Goal: Task Accomplishment & Management: Manage account settings

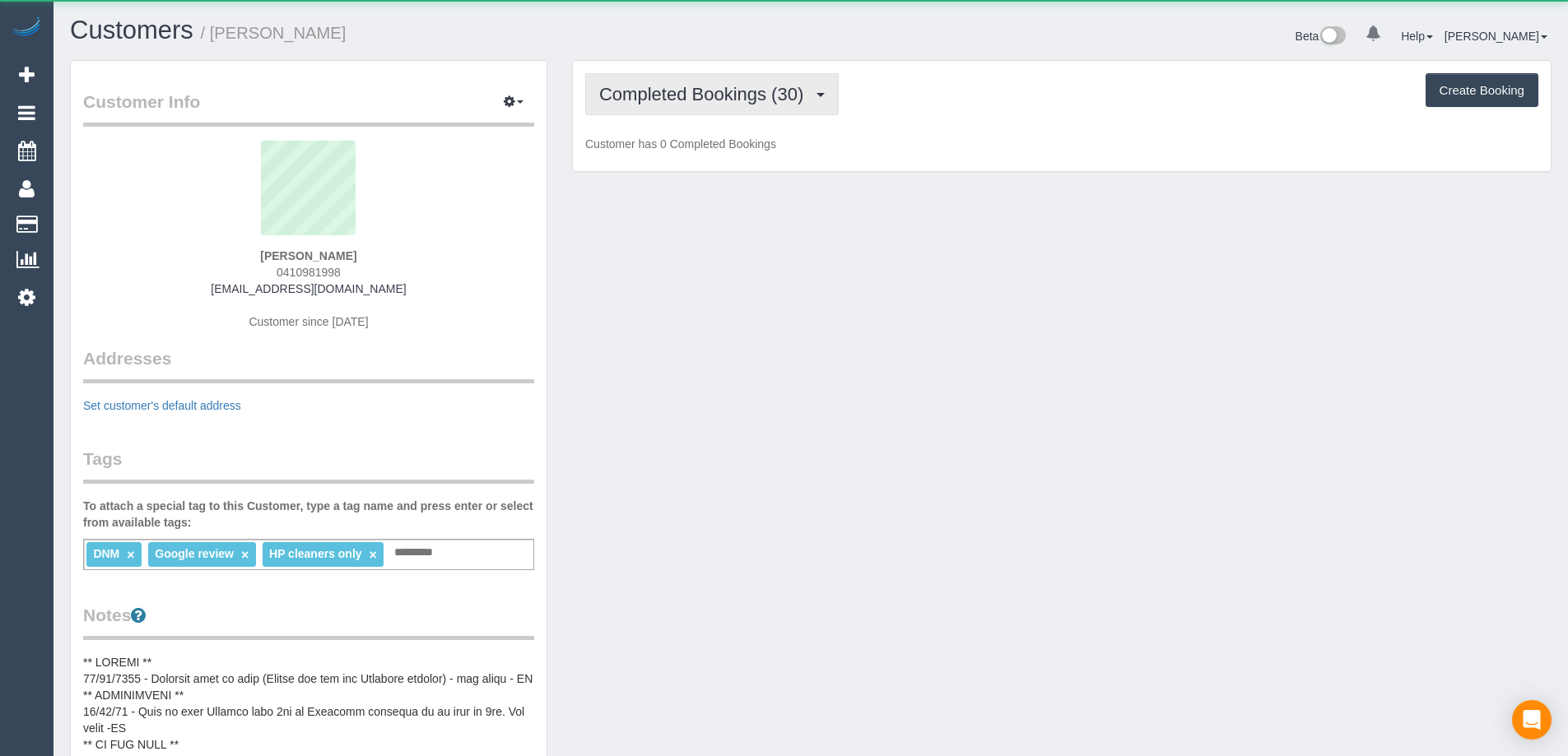
click at [748, 109] on button "Completed Bookings (30)" at bounding box center [711, 95] width 253 height 42
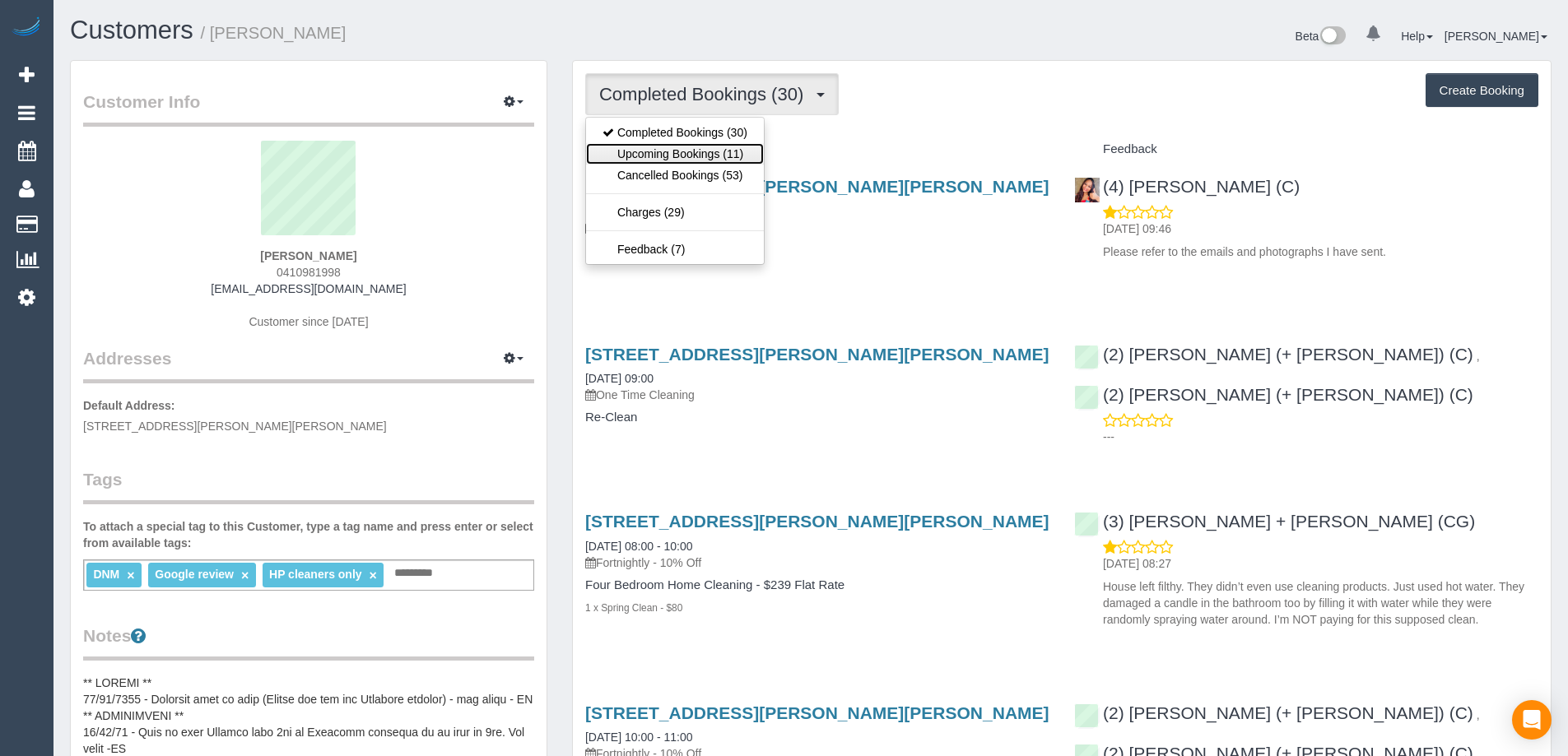
click at [749, 147] on link "Upcoming Bookings (11)" at bounding box center [675, 153] width 178 height 21
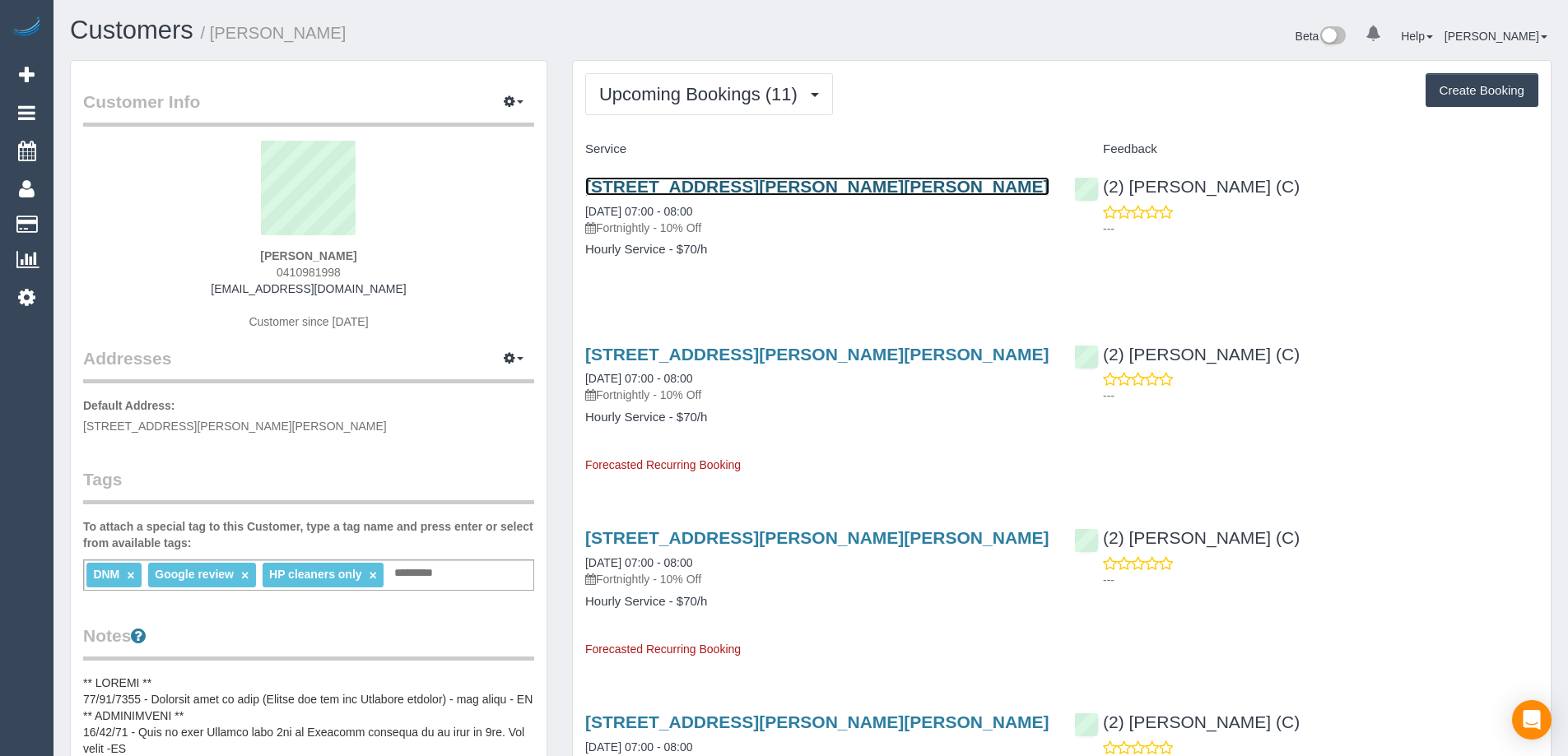
click at [730, 189] on link "[STREET_ADDRESS][PERSON_NAME][PERSON_NAME]" at bounding box center [817, 186] width 464 height 19
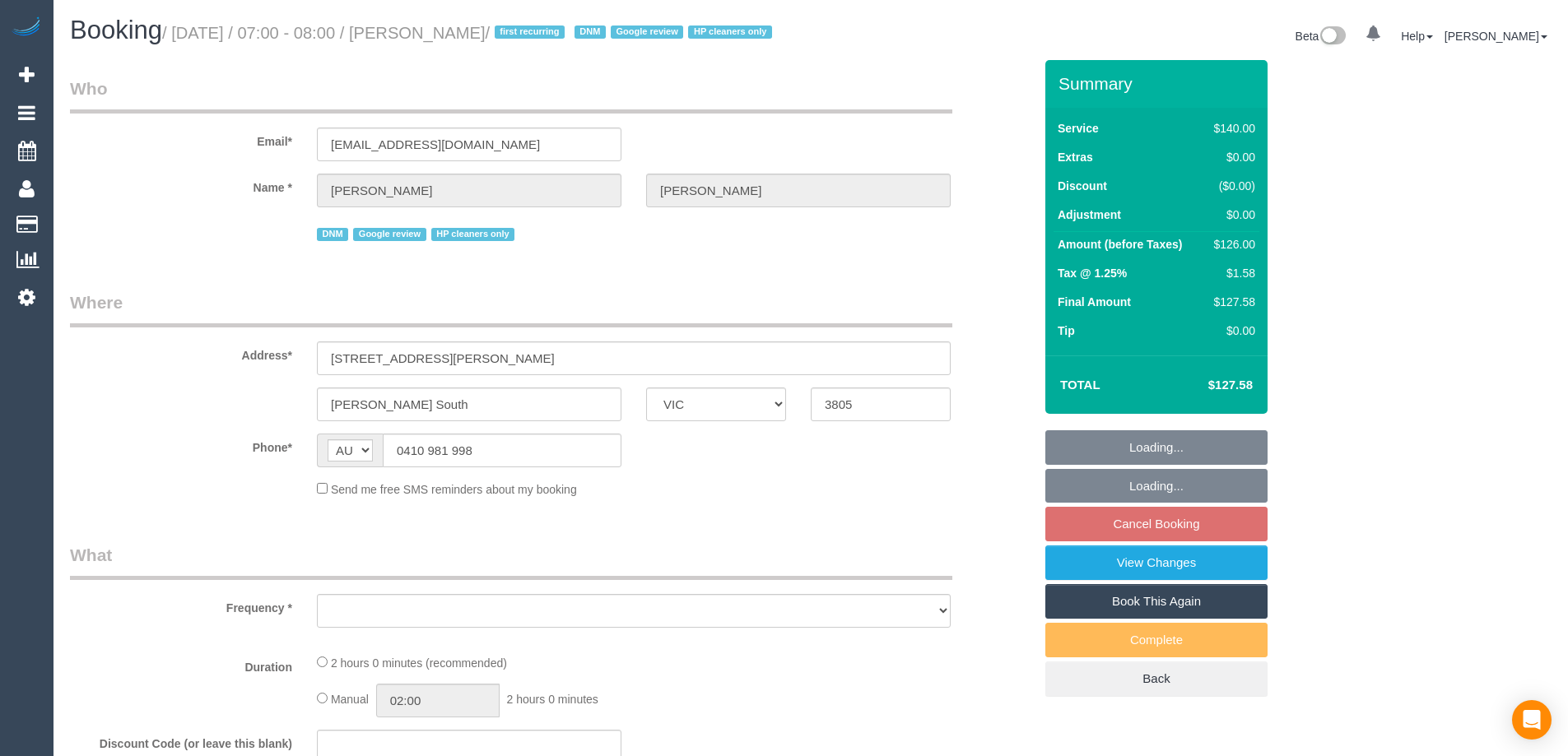
select select "VIC"
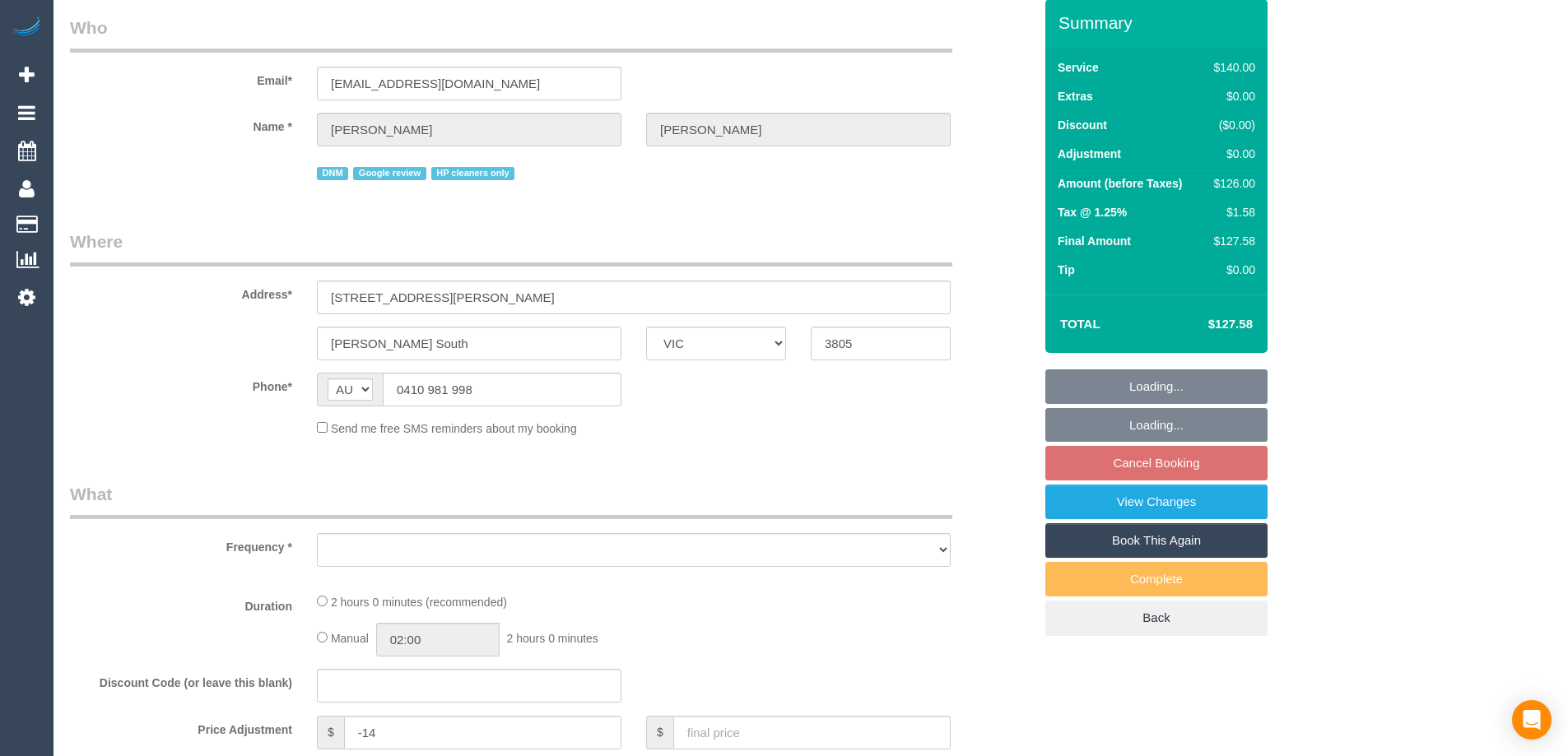
select select "string:stripe-pm_1RvAtc2GScqysDRV5Gp1WbMI"
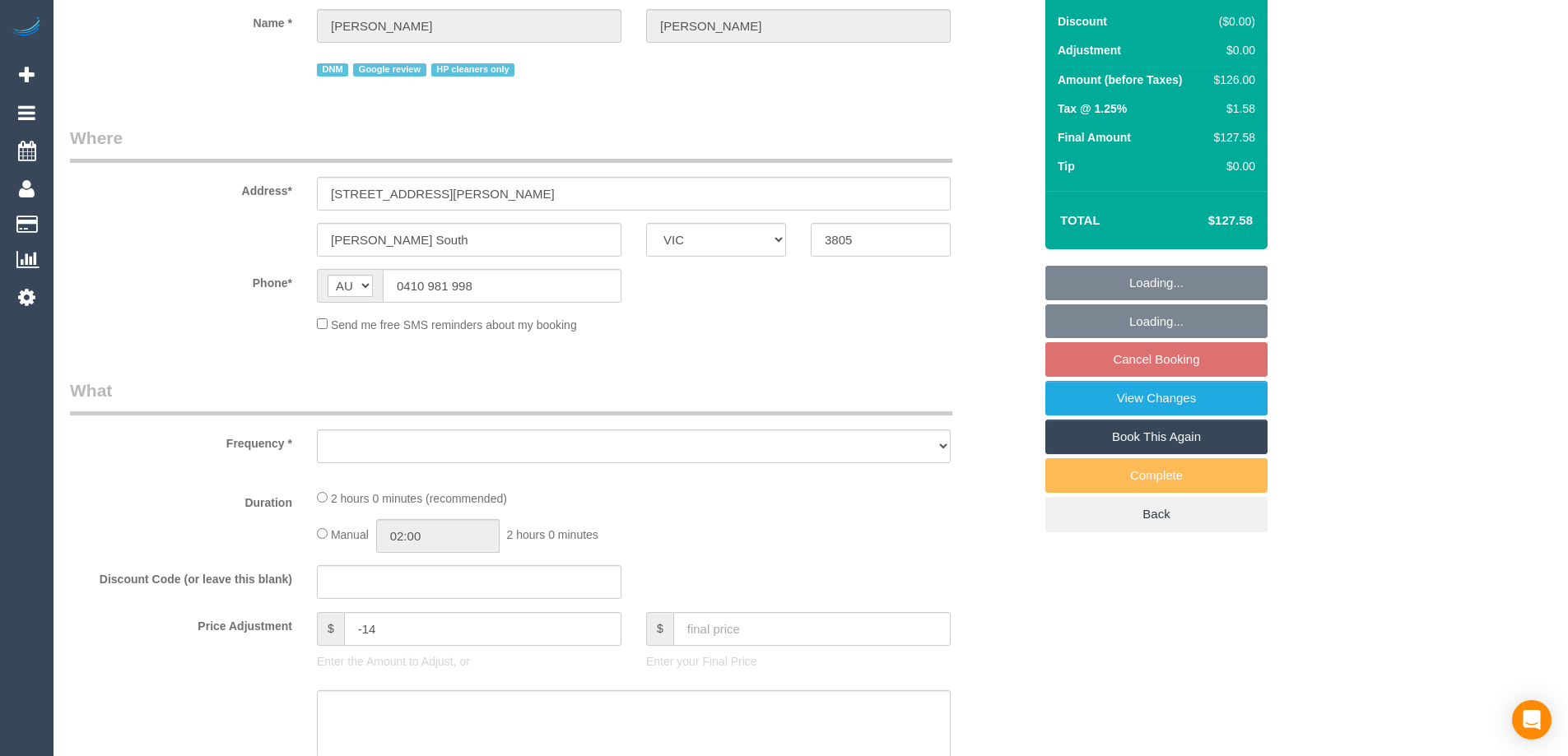
select select "object:570"
select select "number:27"
select select "number:14"
select select "number:19"
select select "number:24"
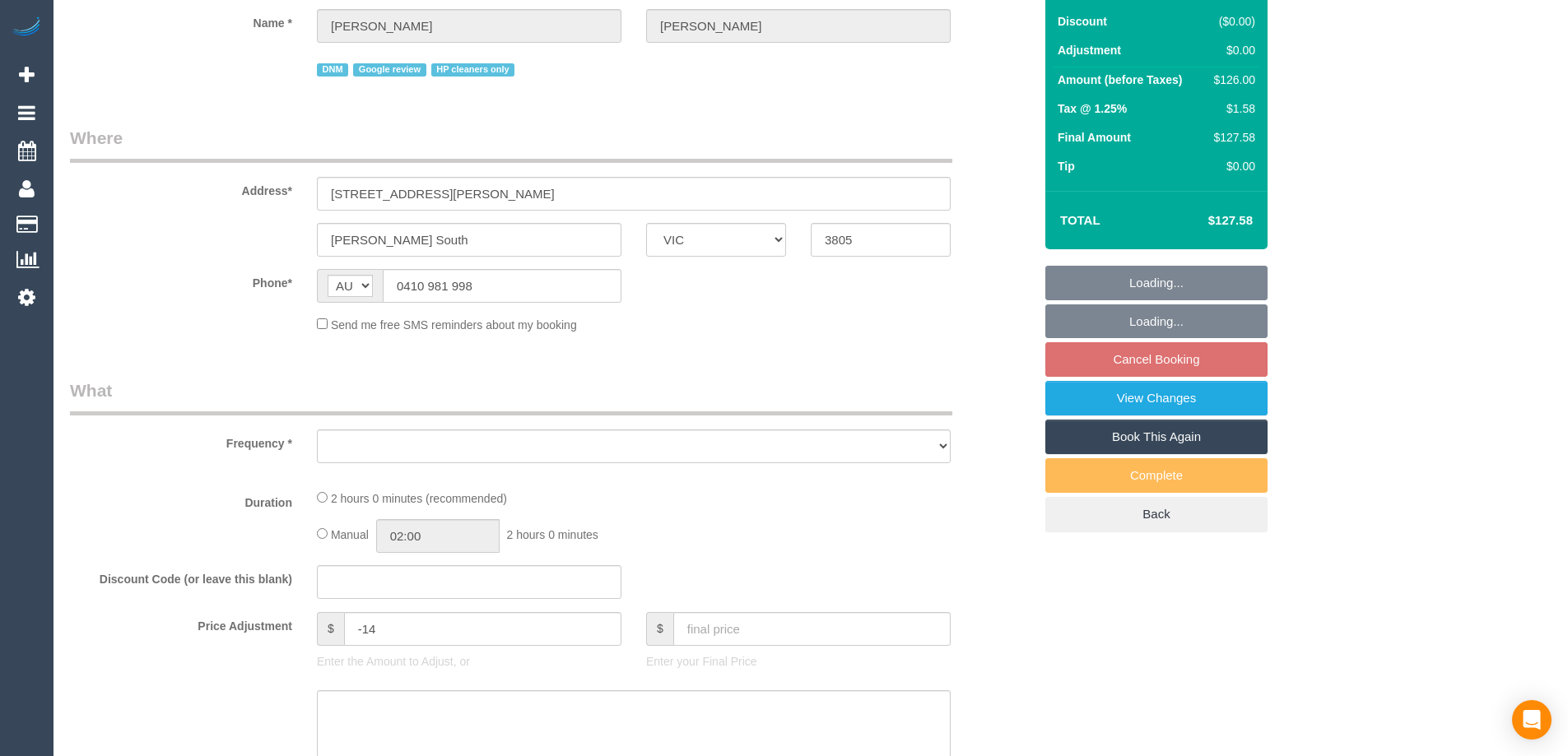
select select "number:35"
select select "number:12"
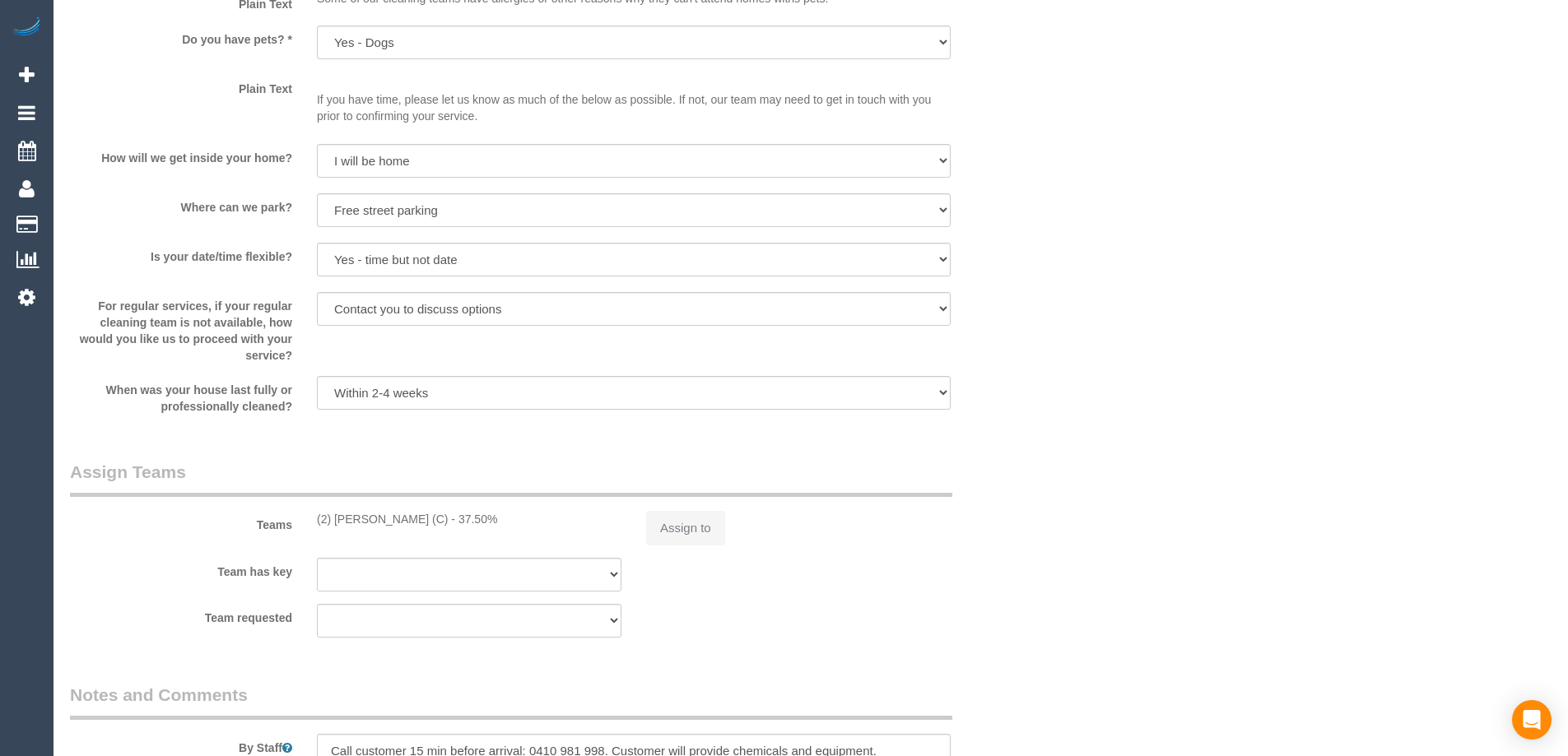
select select "object:1198"
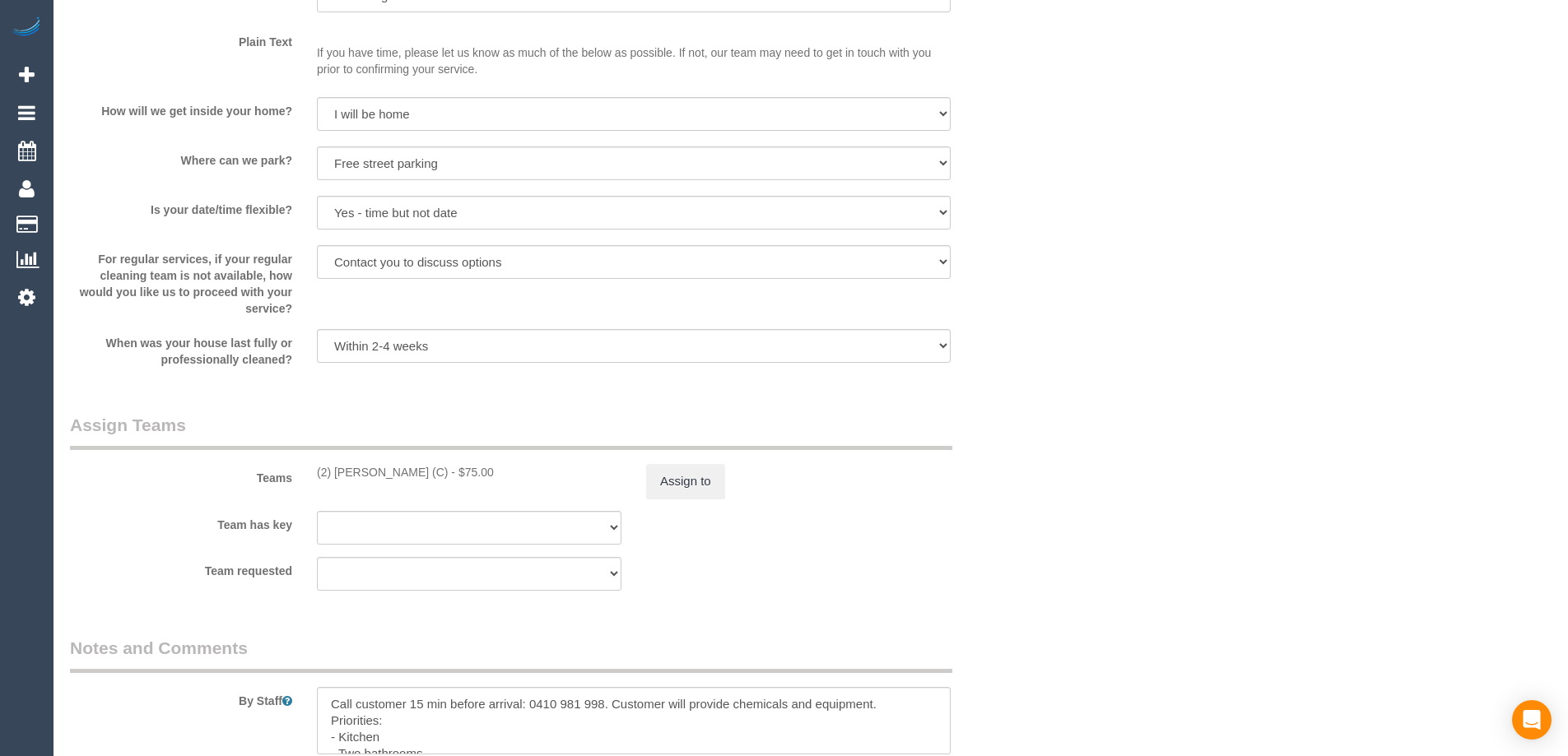
select select "spot1"
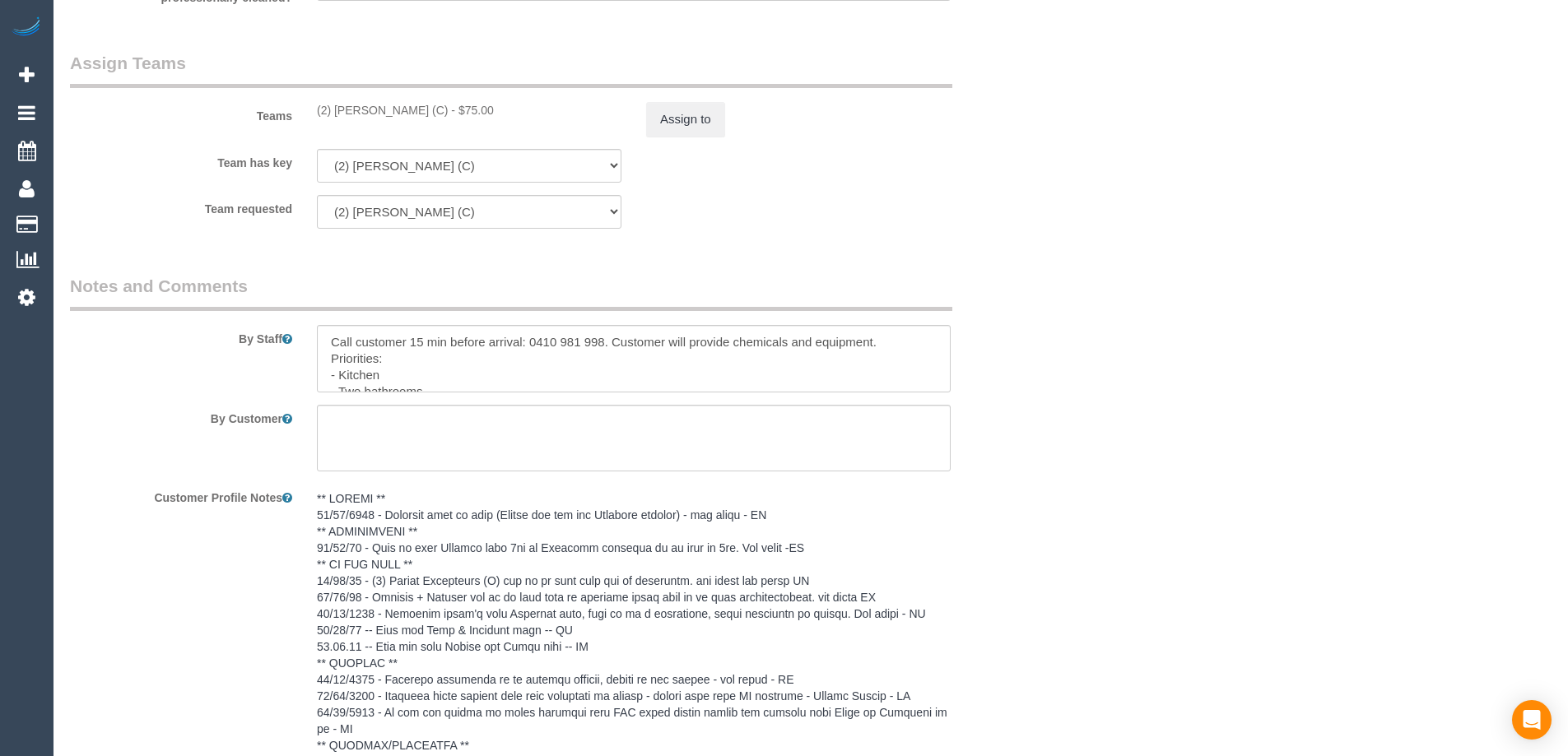
scroll to position [81, 0]
click at [674, 380] on textarea at bounding box center [633, 359] width 633 height 68
click at [693, 393] on textarea at bounding box center [633, 359] width 633 height 68
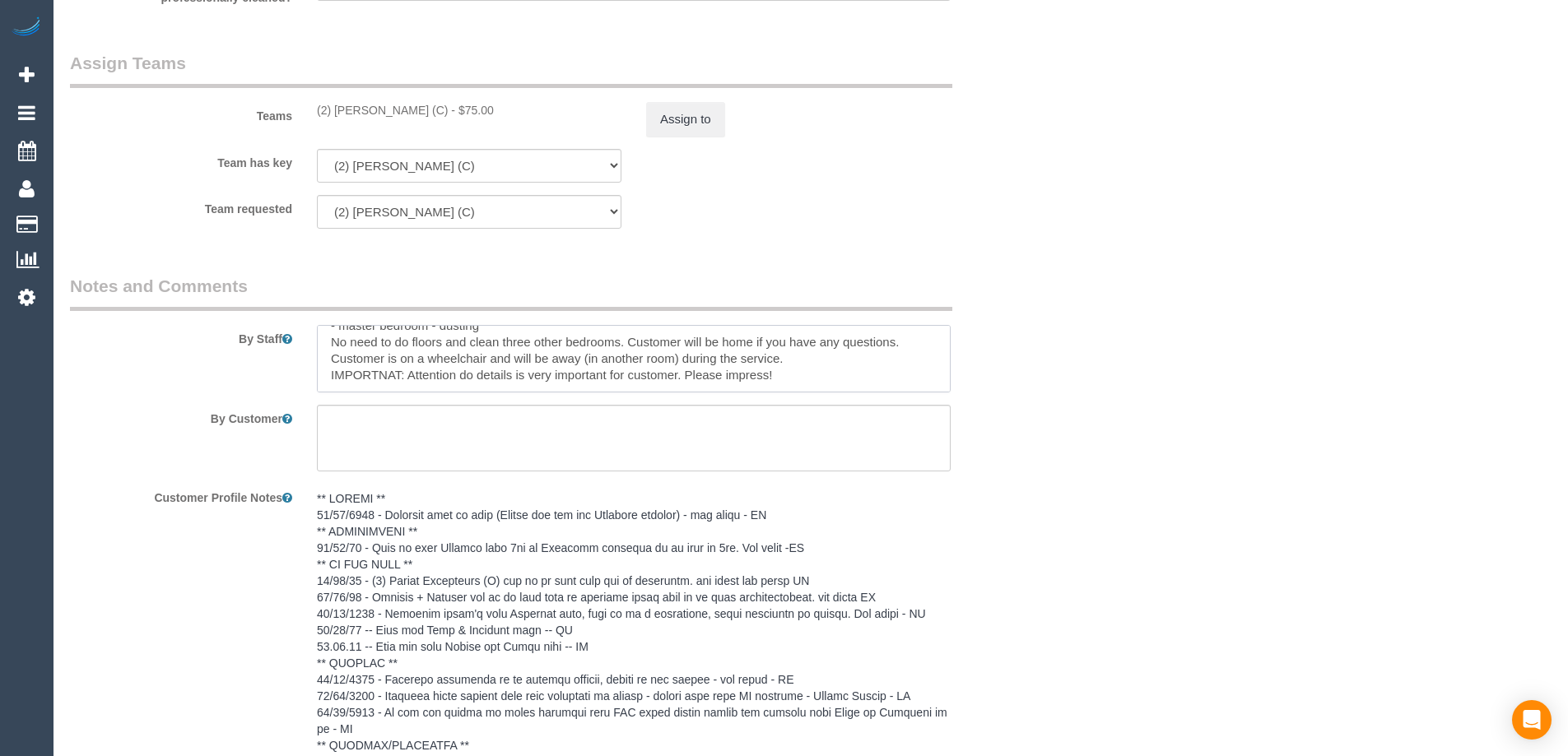
type textarea "Call customer 15 min before arrival: 0410 981 998. Customer will provide chemic…"
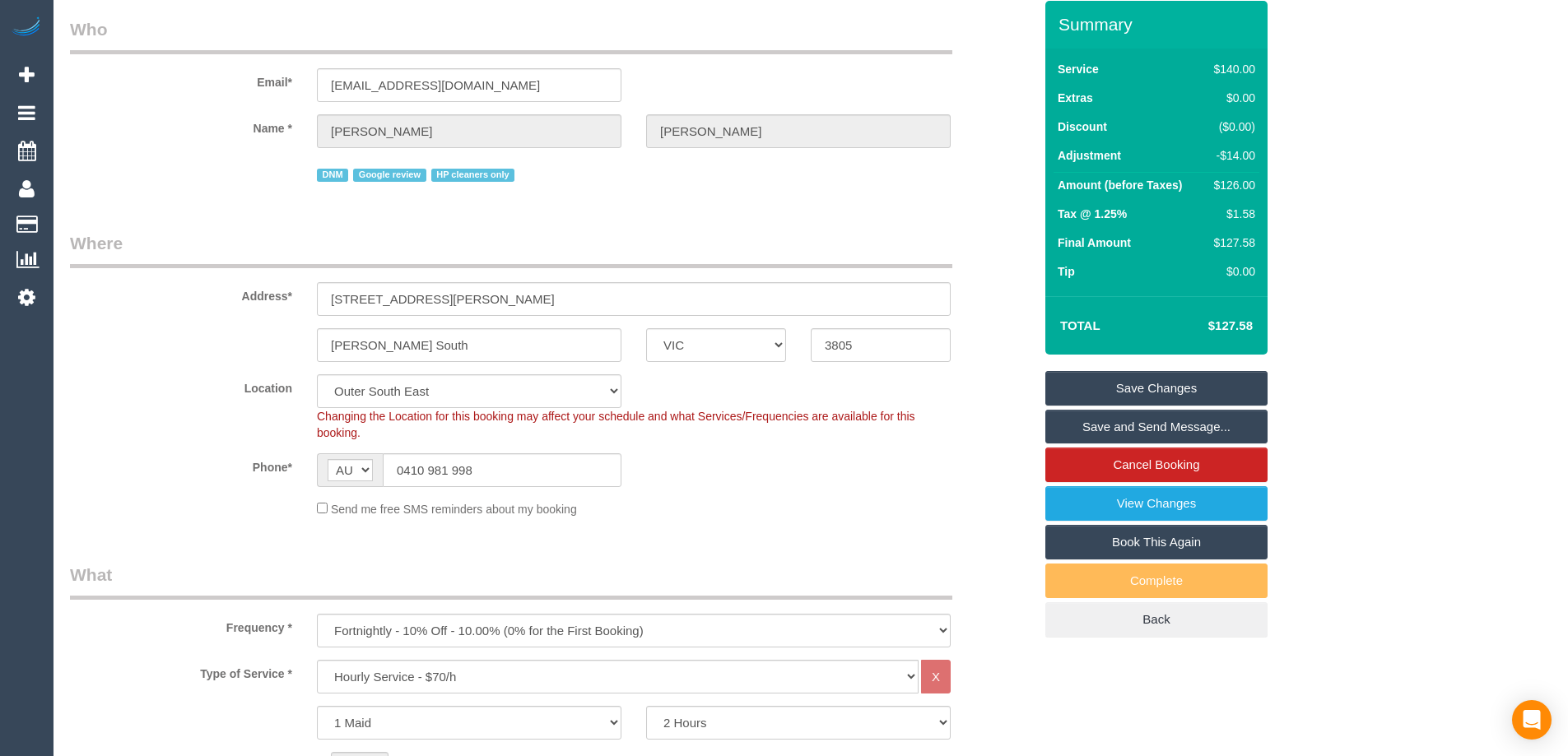
scroll to position [0, 0]
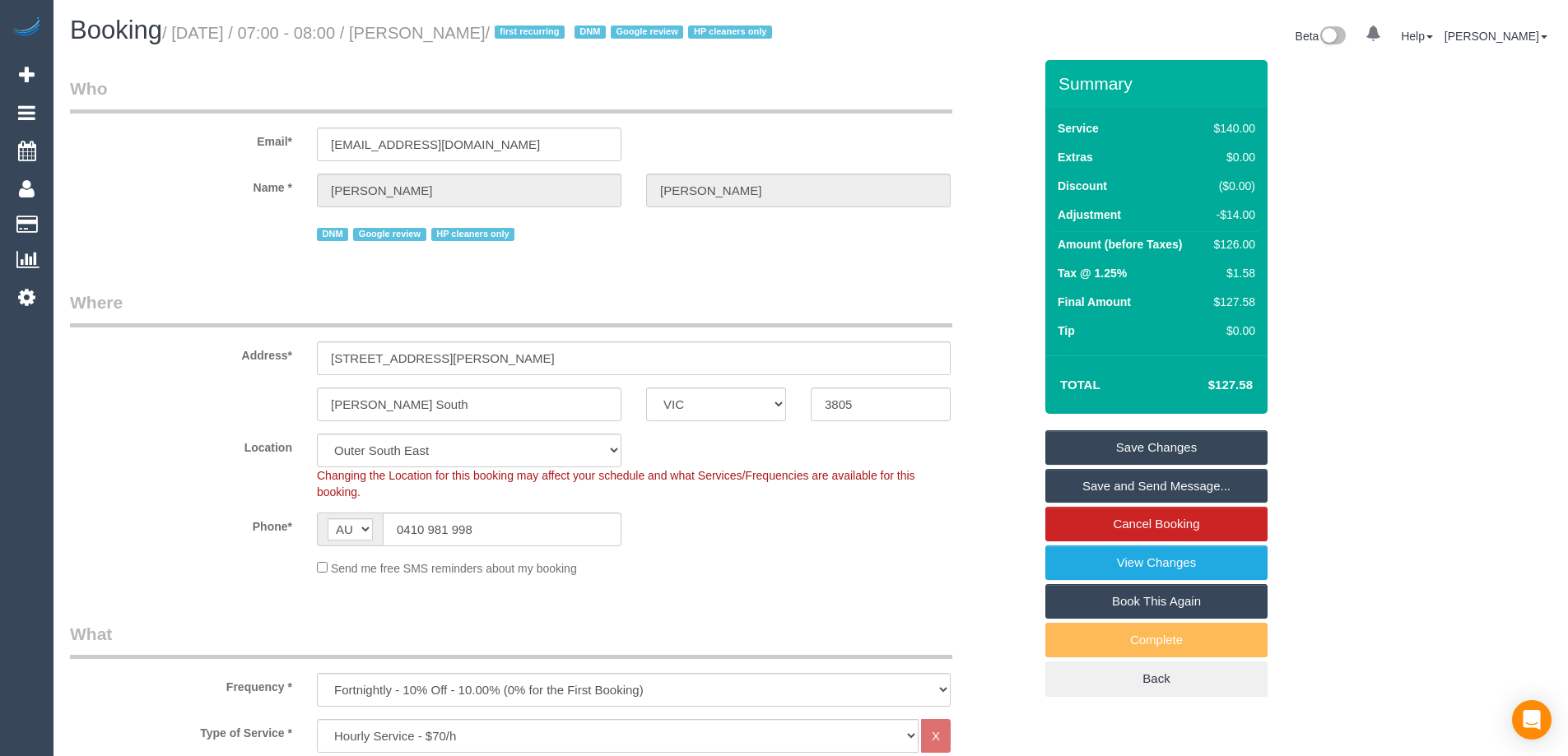
click at [1169, 465] on link "Save Changes" at bounding box center [1156, 447] width 222 height 35
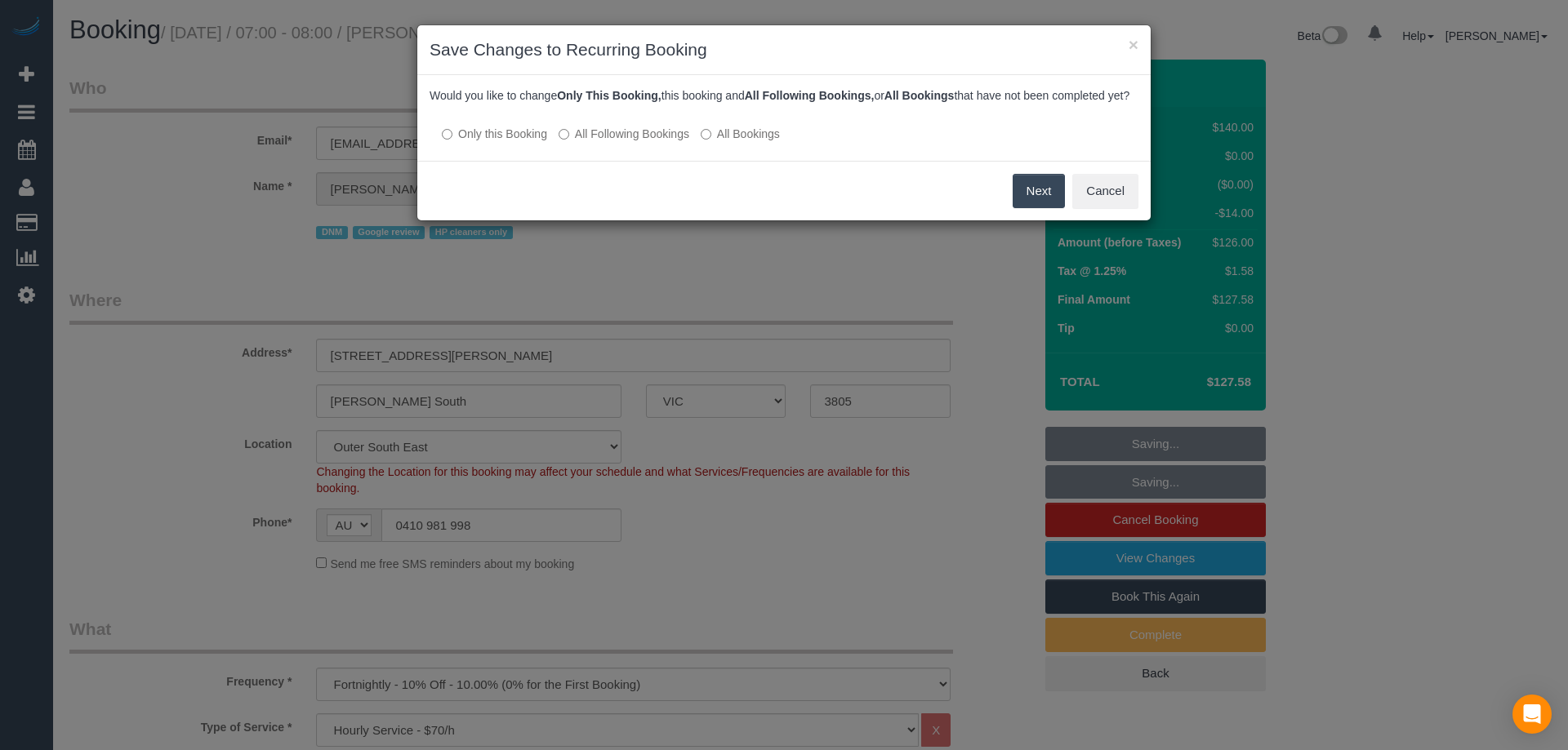
click at [687, 141] on label "All Following Bookings" at bounding box center [624, 134] width 131 height 16
click at [682, 142] on label "All Following Bookings" at bounding box center [624, 134] width 131 height 16
click at [1044, 208] on button "Save" at bounding box center [1037, 191] width 55 height 34
